Goal: Register for event/course

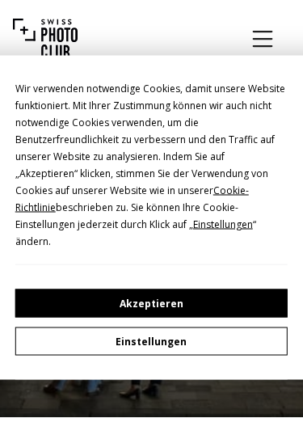
click at [218, 299] on button "Akzeptieren" at bounding box center [152, 304] width 274 height 28
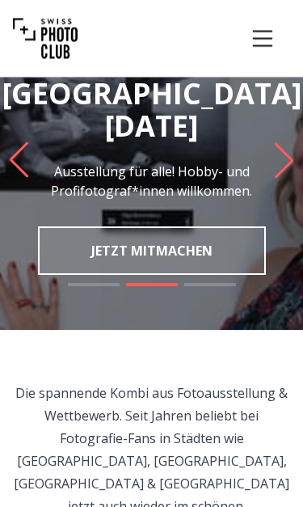
scroll to position [95, 0]
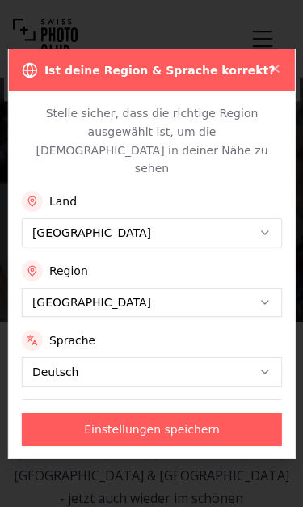
click at [282, 75] on icon "button" at bounding box center [275, 68] width 13 height 13
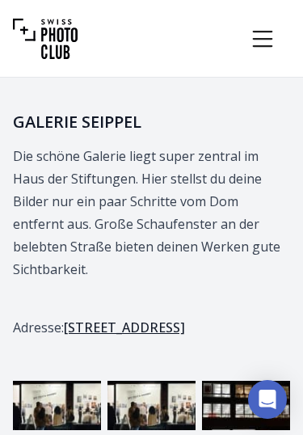
scroll to position [4380, 0]
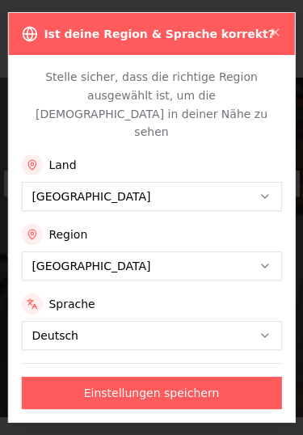
click at [258, 46] on div "Ist deine Region & Sprache korrekt?" at bounding box center [151, 34] width 286 height 42
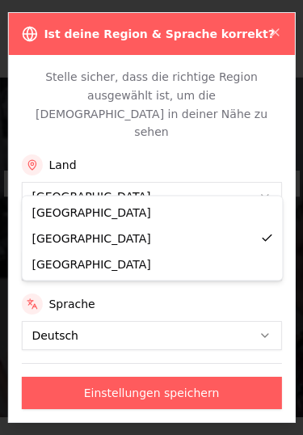
click at [242, 182] on button "[GEOGRAPHIC_DATA]" at bounding box center [151, 196] width 261 height 29
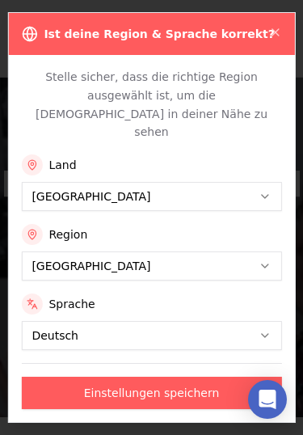
click at [231, 252] on button "[GEOGRAPHIC_DATA]" at bounding box center [151, 266] width 261 height 29
click at [227, 259] on button "[GEOGRAPHIC_DATA]" at bounding box center [151, 266] width 261 height 29
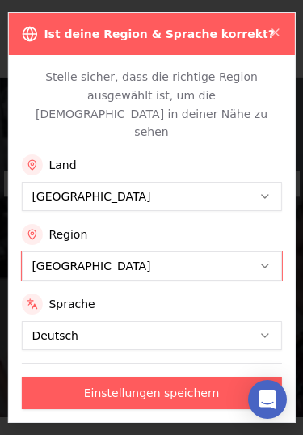
click at [266, 265] on icon "button" at bounding box center [265, 266] width 6 height 3
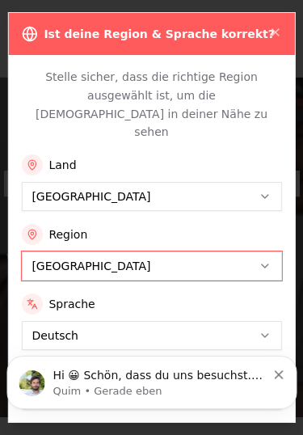
click at [256, 252] on button "[GEOGRAPHIC_DATA]" at bounding box center [151, 266] width 261 height 29
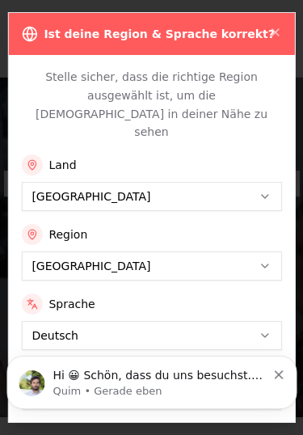
click at [288, 373] on div "Hi 😀 Schön, dass du uns besuchst. Stell' uns gerne jederzeit Fragen oder hinter…" at bounding box center [151, 382] width 291 height 53
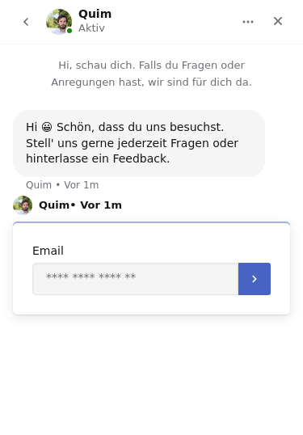
click at [283, 14] on div "Schließen" at bounding box center [278, 20] width 29 height 29
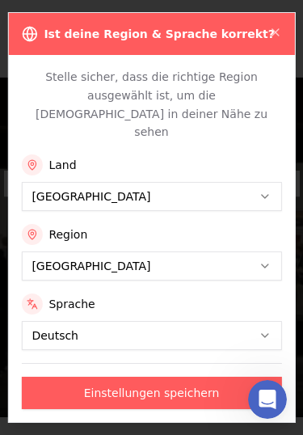
click at [152, 377] on button "Einstellungen speichern" at bounding box center [151, 393] width 261 height 32
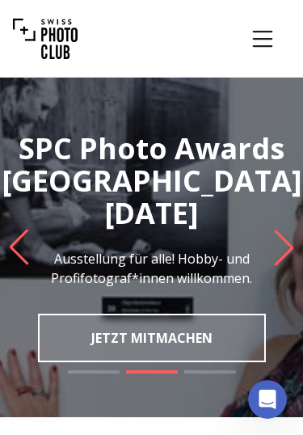
click at [265, 36] on icon "Menu" at bounding box center [262, 38] width 29 height 29
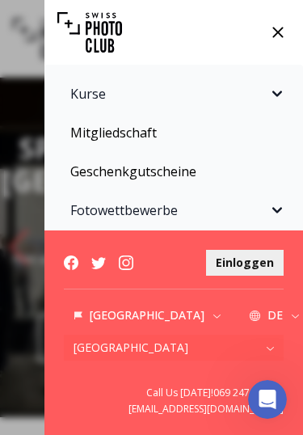
click at [274, 207] on icon "Sidebar" at bounding box center [277, 210] width 19 height 19
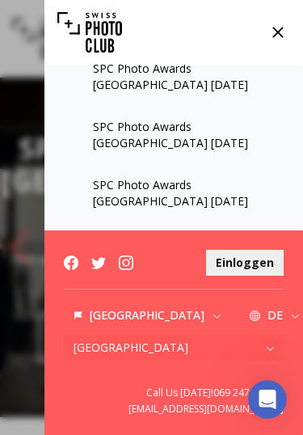
scroll to position [273, 0]
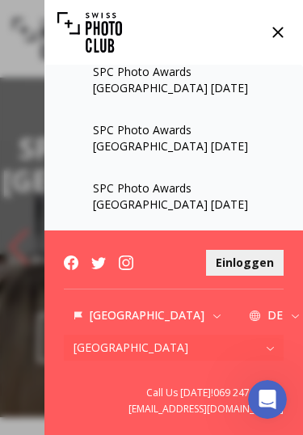
click at [243, 133] on link "SPC Photo Awards [GEOGRAPHIC_DATA] [DATE]" at bounding box center [174, 138] width 240 height 58
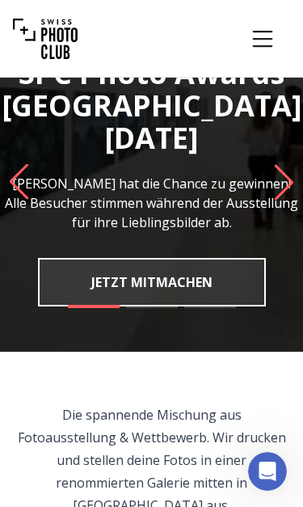
scroll to position [66, 0]
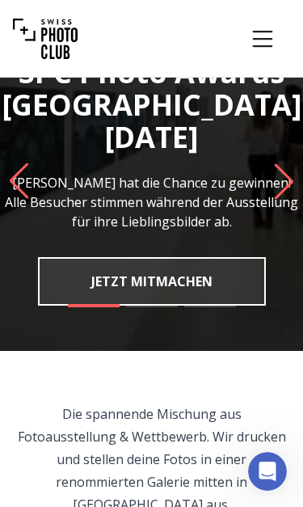
click at [282, 185] on icon "Next slide" at bounding box center [285, 181] width 22 height 36
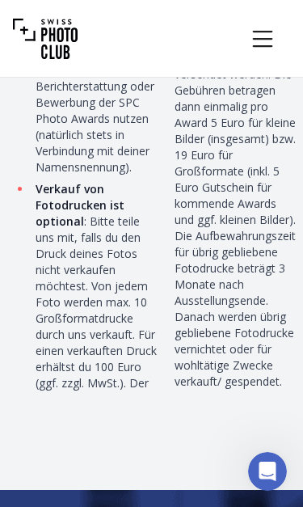
scroll to position [10259, 0]
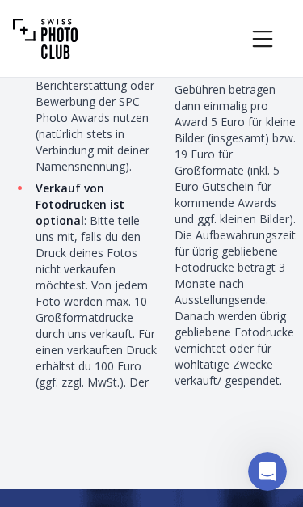
click at [281, 265] on li "Versand von Fotodrucken: nicht abgeholte Fotodrucke können auf Anfrage versende…" at bounding box center [235, 195] width 128 height 388
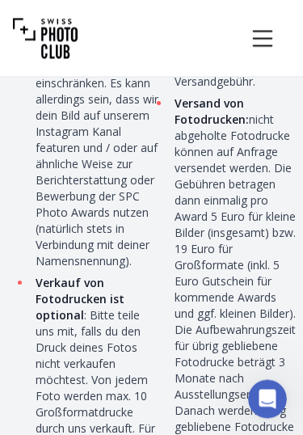
scroll to position [10162, 0]
